Goal: Task Accomplishment & Management: Complete application form

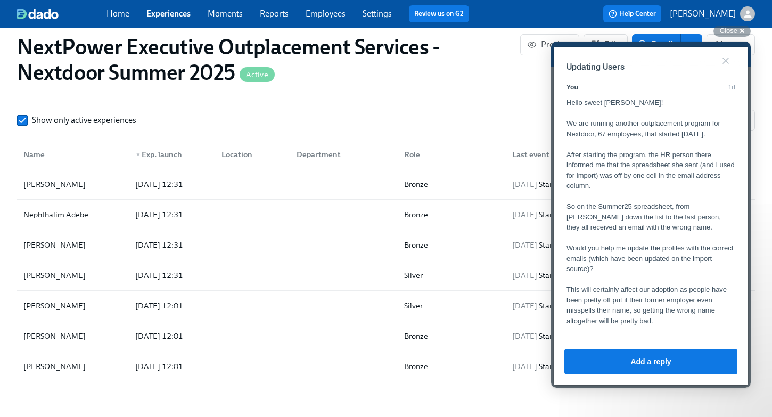
scroll to position [746, 0]
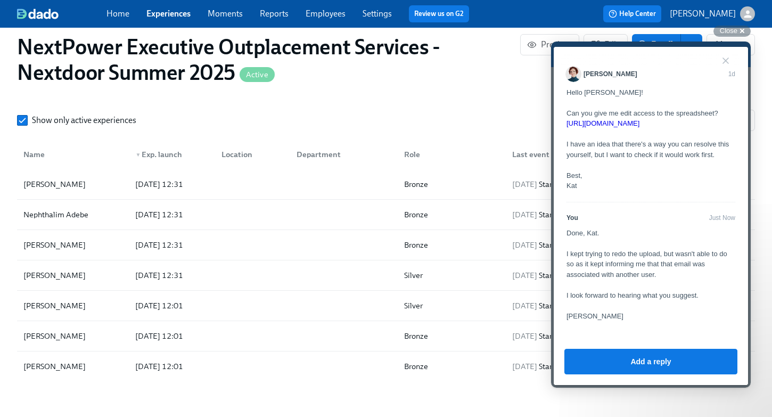
click at [399, 84] on h1 "NextPower Executive Outplacement Services - Nextdoor Summer 2025 Active" at bounding box center [268, 59] width 503 height 51
click at [162, 13] on link "Experiences" at bounding box center [168, 14] width 44 height 10
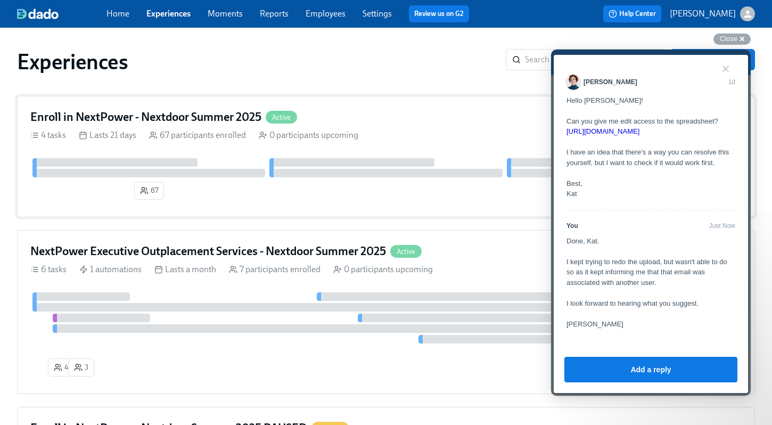
click at [201, 158] on div "Enroll in NextPower - Nextdoor Summer 2025 Active 4 tasks Lasts 21 days 67 part…" at bounding box center [386, 156] width 738 height 121
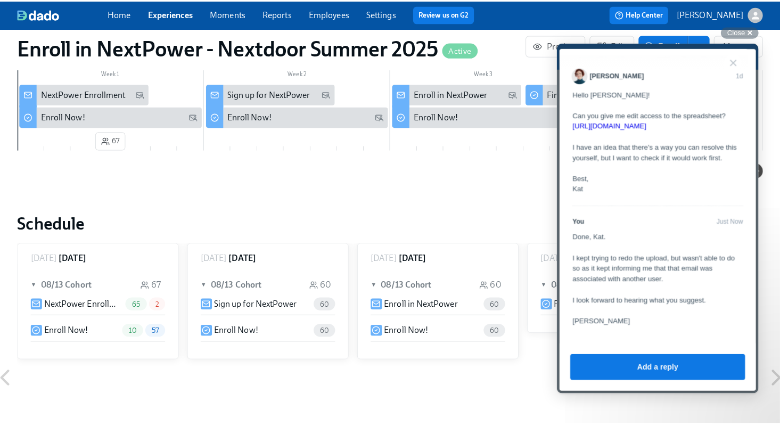
scroll to position [297, 0]
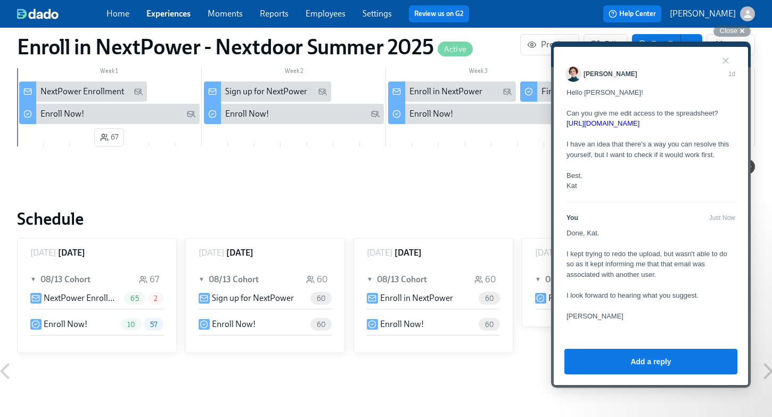
click at [83, 324] on p "Enroll Now!" at bounding box center [66, 324] width 44 height 12
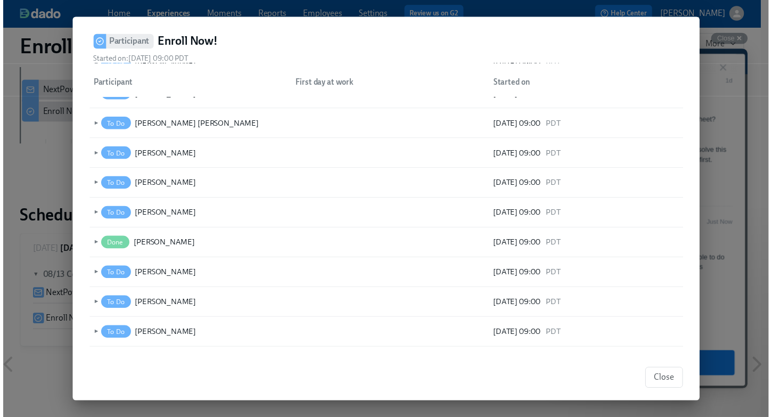
scroll to position [420, 0]
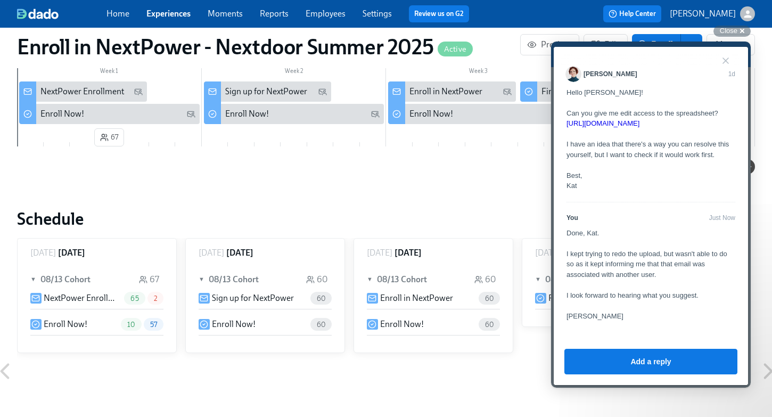
click at [162, 15] on link "Experiences" at bounding box center [168, 14] width 44 height 10
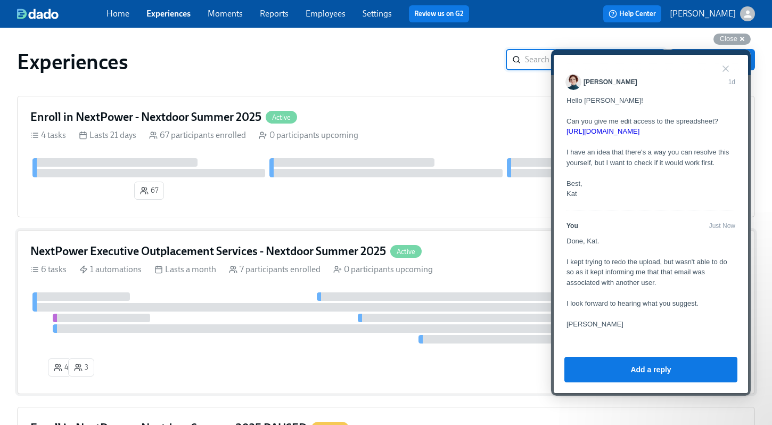
click at [231, 251] on h4 "NextPower Executive Outplacement Services - Nextdoor Summer 2025" at bounding box center [208, 251] width 356 height 16
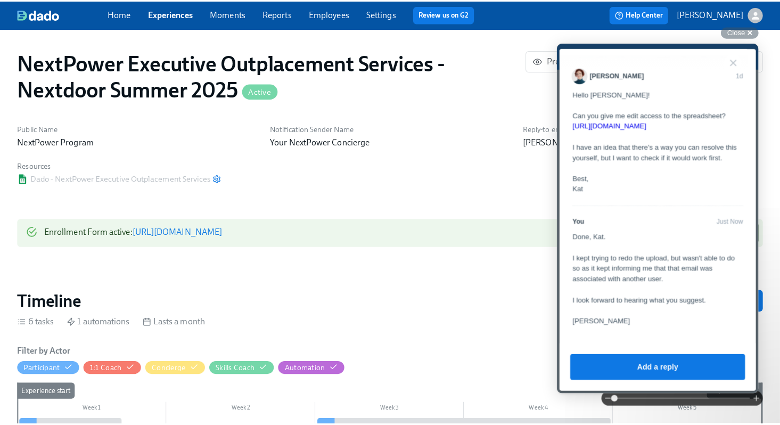
scroll to position [0, 332]
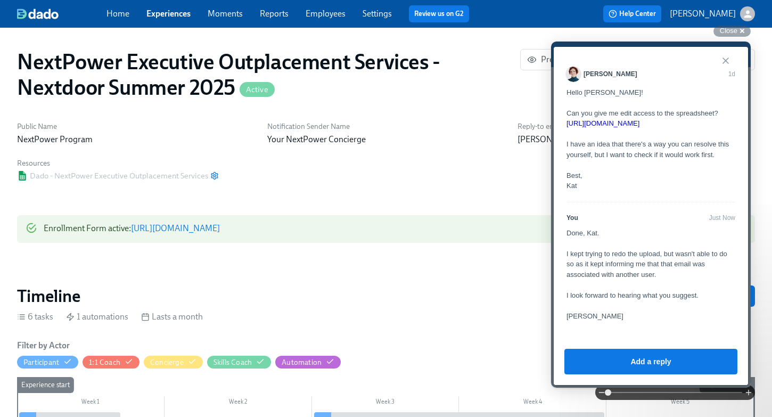
click at [727, 59] on button "Close" at bounding box center [725, 60] width 17 height 17
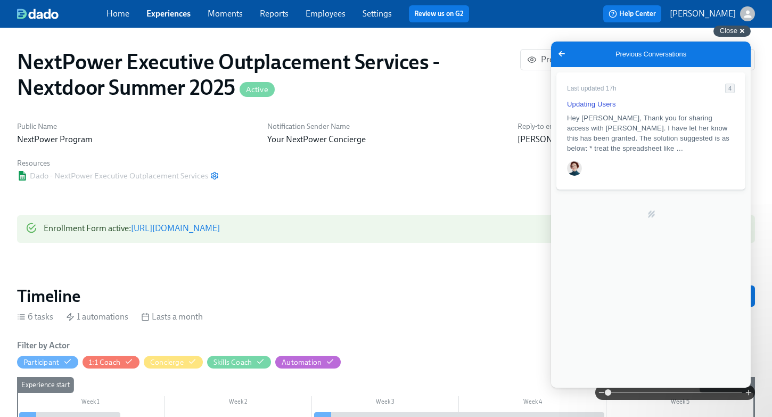
click at [742, 32] on div "Close cross-small" at bounding box center [731, 31] width 37 height 11
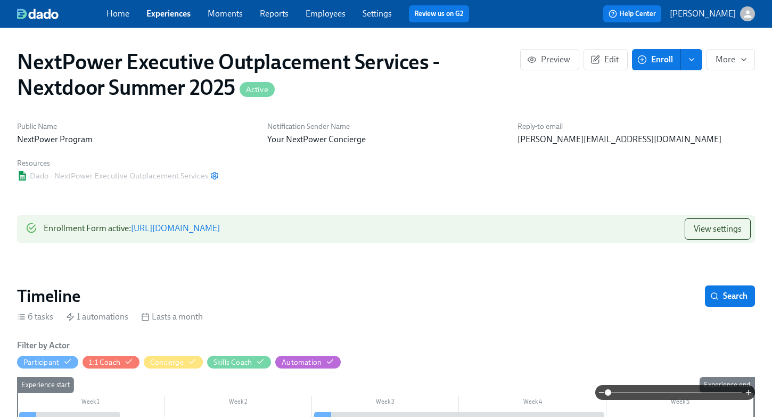
click at [691, 67] on button "enroll" at bounding box center [691, 59] width 21 height 21
click at [675, 89] on span "Enroll manually" at bounding box center [664, 86] width 61 height 12
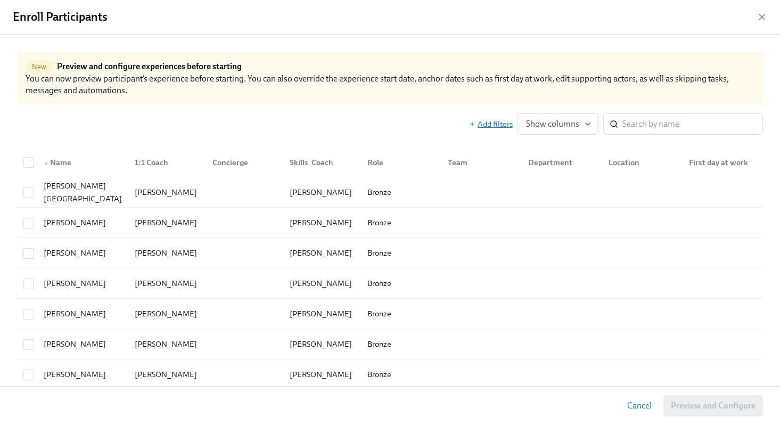
click at [490, 125] on span "Add filters" at bounding box center [491, 124] width 44 height 11
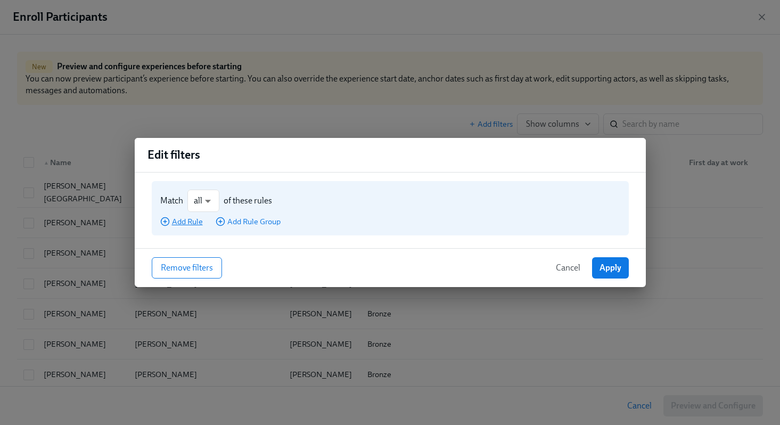
click at [192, 222] on span "Add Rule" at bounding box center [181, 221] width 43 height 11
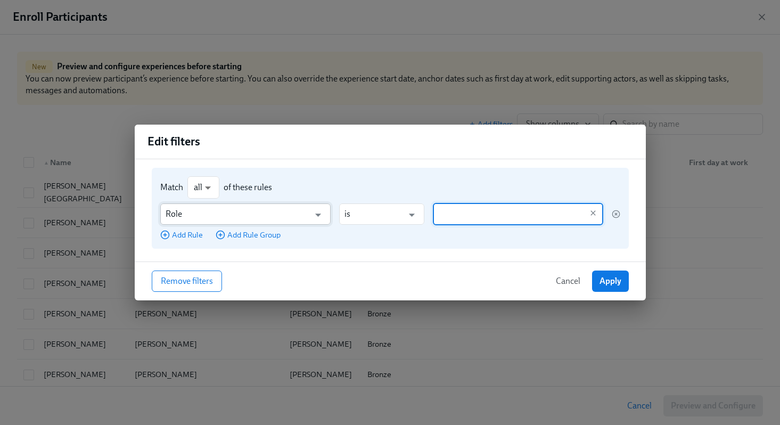
click at [202, 218] on input "Role" at bounding box center [238, 213] width 144 height 21
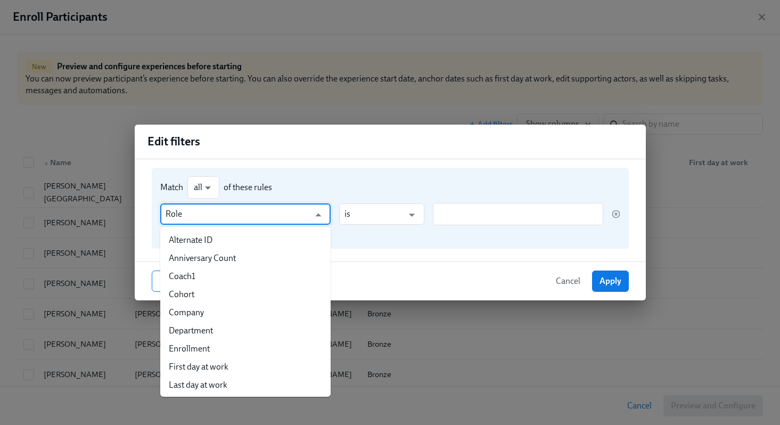
scroll to position [54, 0]
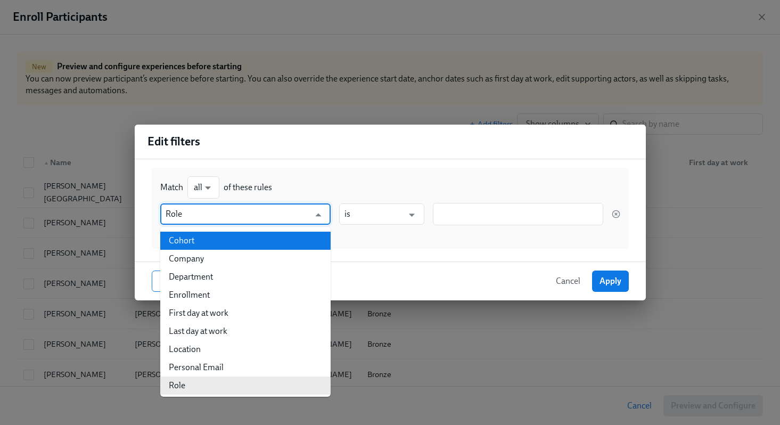
click at [200, 244] on li "Cohort" at bounding box center [245, 241] width 170 height 18
type input "Cohort"
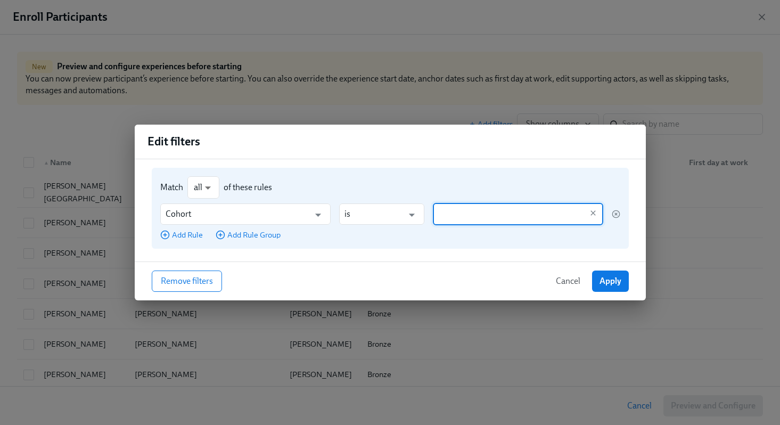
click at [446, 218] on input "text" at bounding box center [510, 214] width 144 height 22
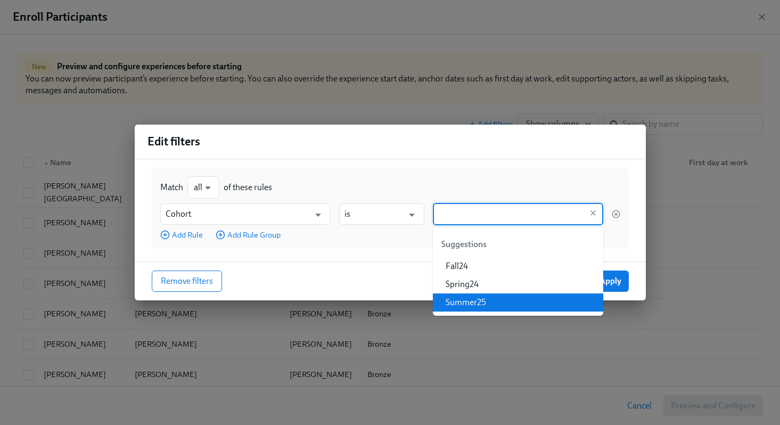
click at [458, 297] on li "Summer25" at bounding box center [518, 302] width 170 height 18
type input "Summer25"
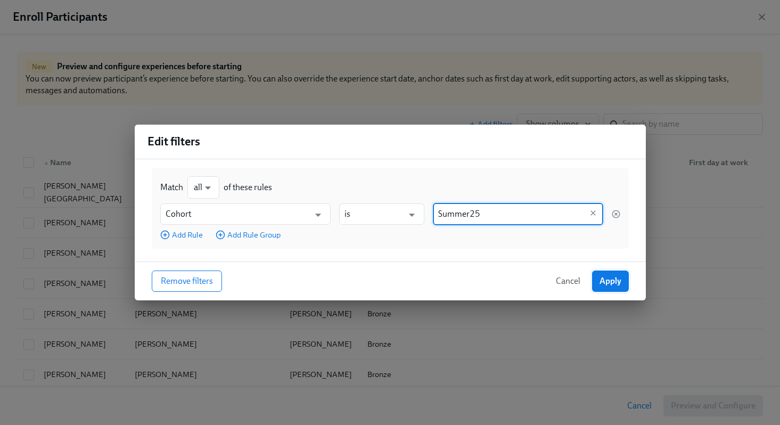
click at [623, 286] on button "Apply" at bounding box center [610, 280] width 37 height 21
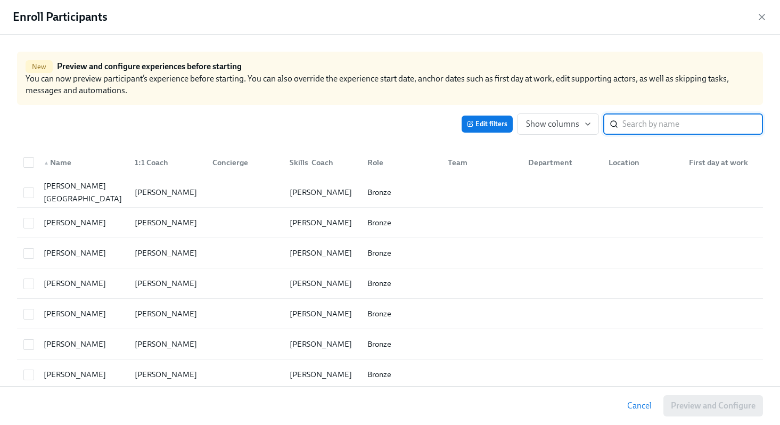
click at [626, 119] on input "search" at bounding box center [692, 123] width 141 height 21
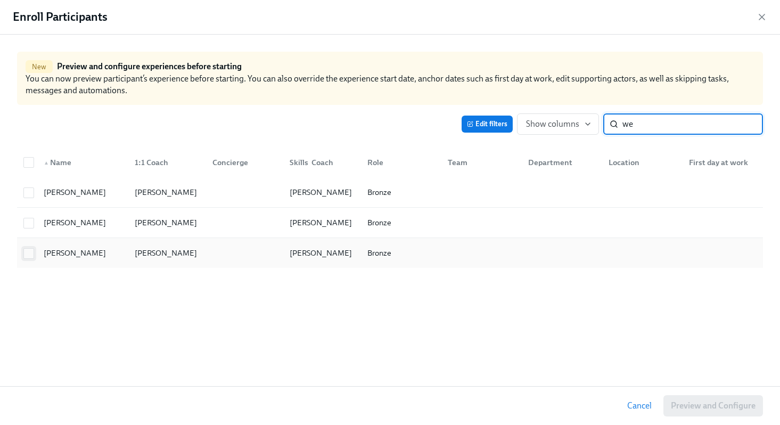
type input "we"
click at [31, 253] on input "checkbox" at bounding box center [29, 254] width 10 height 10
checkbox input "true"
click at [650, 126] on input "we" at bounding box center [692, 123] width 141 height 21
click at [747, 126] on input "we" at bounding box center [692, 123] width 141 height 21
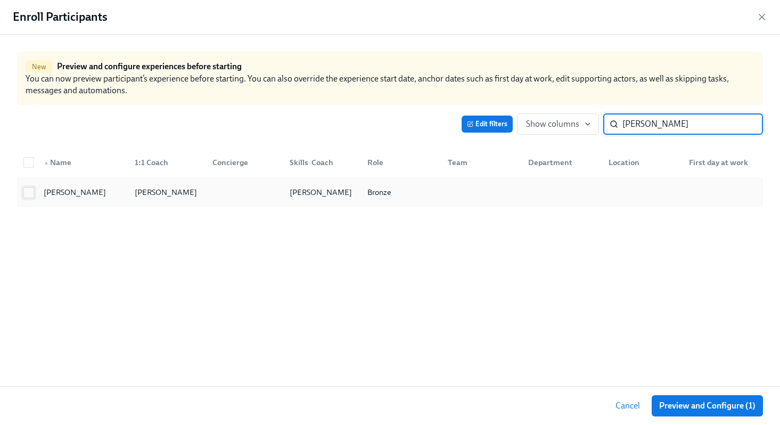
type input "[PERSON_NAME]"
click at [28, 196] on input "checkbox" at bounding box center [29, 193] width 10 height 10
checkbox input "true"
click at [744, 126] on input "[PERSON_NAME]" at bounding box center [692, 123] width 141 height 21
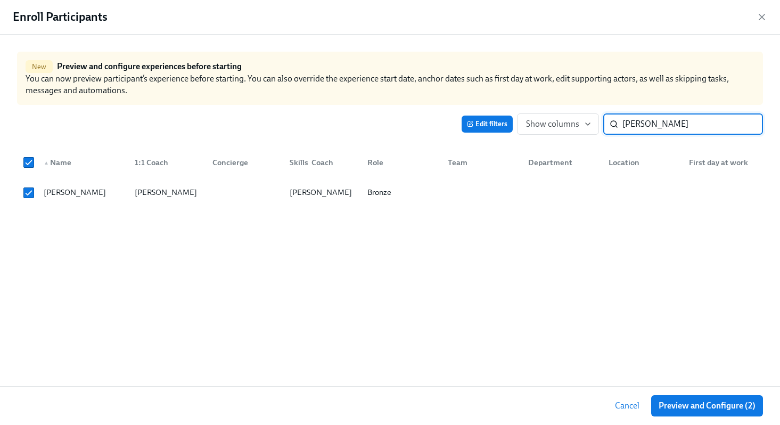
checkbox input "false"
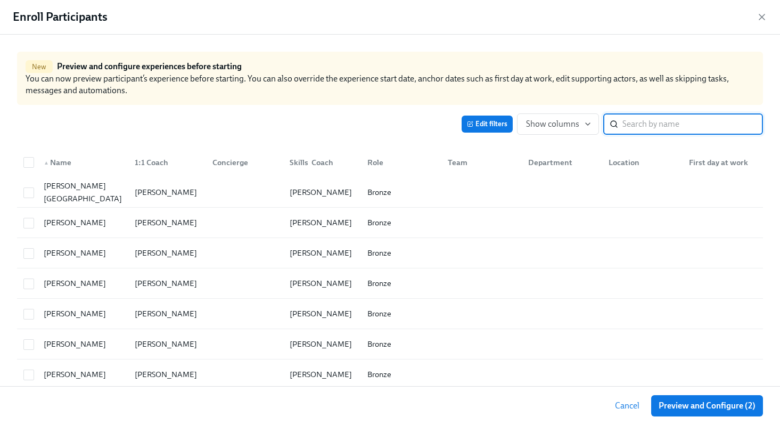
click at [720, 126] on input "search" at bounding box center [692, 123] width 141 height 21
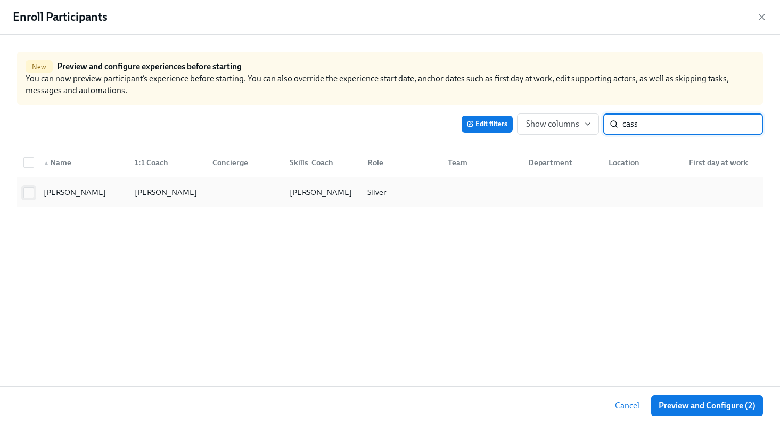
type input "cass"
click at [31, 195] on input "checkbox" at bounding box center [29, 193] width 10 height 10
checkbox input "true"
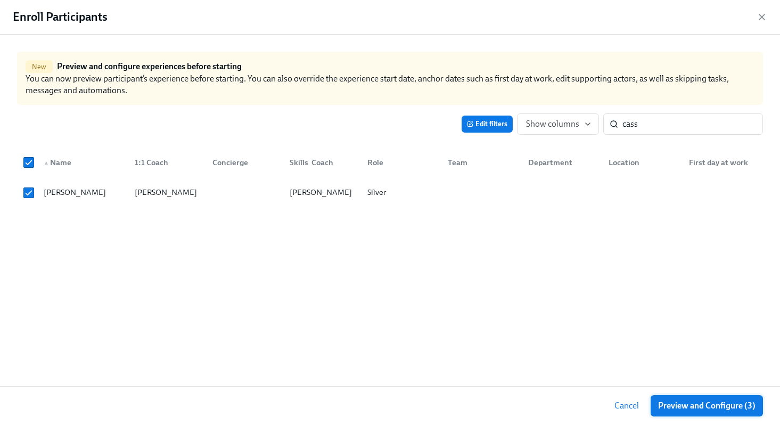
click at [681, 410] on span "Preview and Configure (3)" at bounding box center [706, 405] width 97 height 11
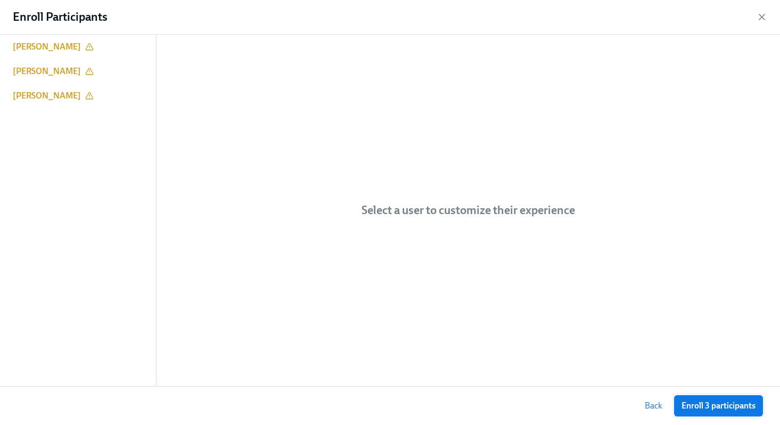
click at [702, 406] on span "Enroll 3 participants" at bounding box center [718, 405] width 74 height 11
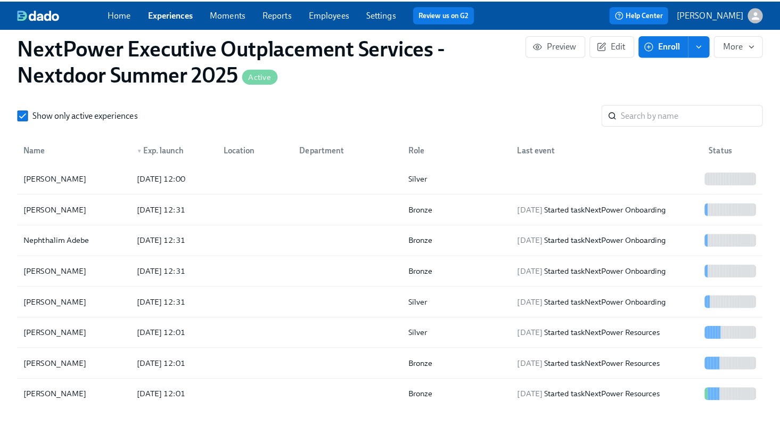
scroll to position [65, 0]
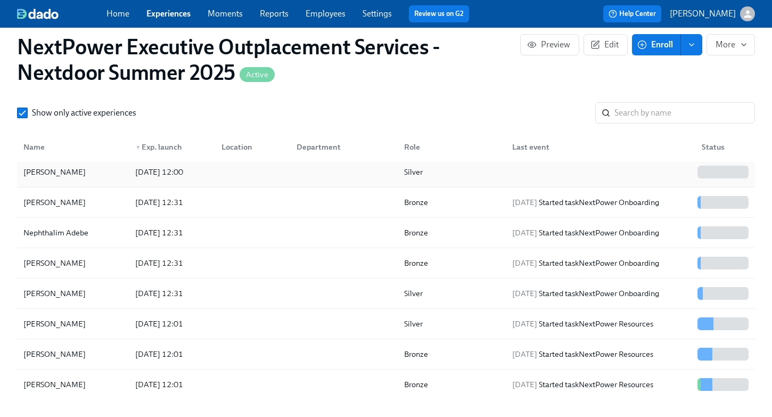
click at [120, 170] on div "[PERSON_NAME]" at bounding box center [73, 171] width 108 height 21
click at [689, 47] on icon "enroll" at bounding box center [691, 44] width 9 height 9
click at [751, 44] on button "More" at bounding box center [730, 44] width 48 height 21
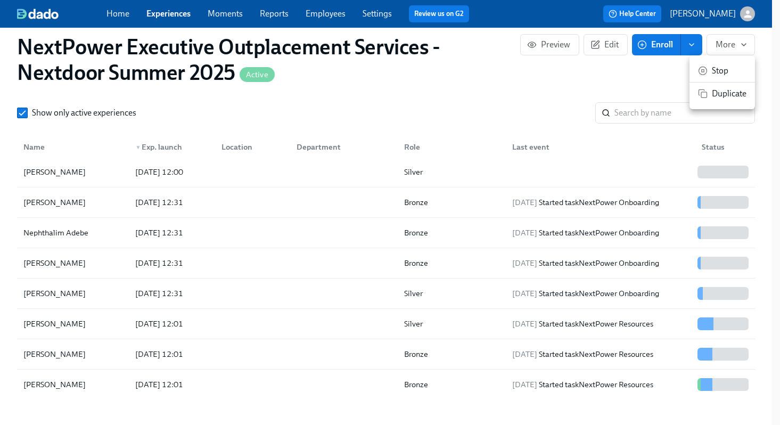
click at [718, 70] on span "Stop" at bounding box center [729, 71] width 35 height 12
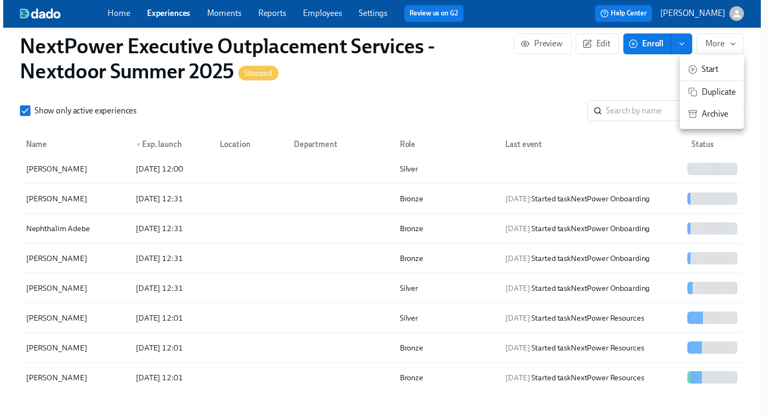
scroll to position [0, 1050]
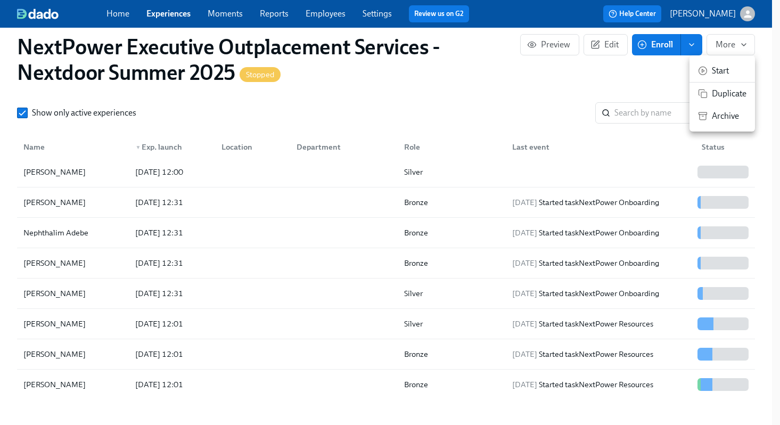
click at [405, 102] on div at bounding box center [390, 212] width 780 height 425
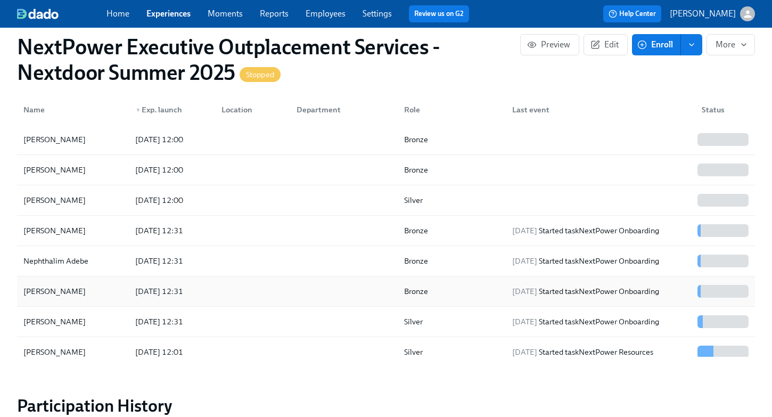
scroll to position [948, 0]
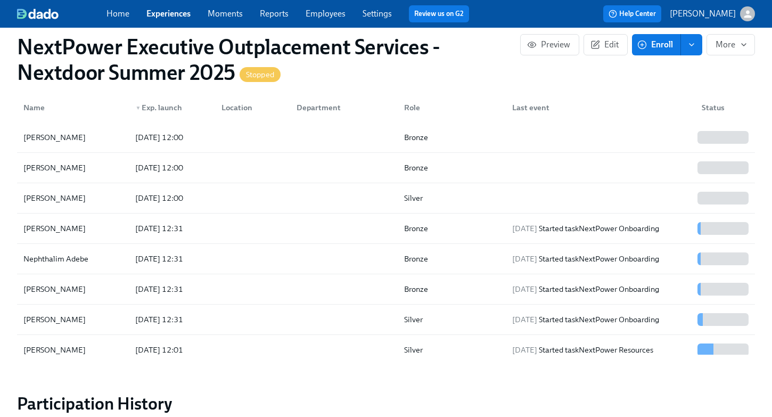
click at [687, 47] on span "enroll" at bounding box center [691, 44] width 11 height 11
